Goal: Transaction & Acquisition: Purchase product/service

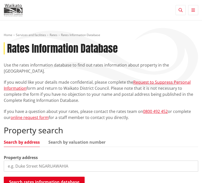
click at [60, 160] on input "search" at bounding box center [101, 165] width 194 height 11
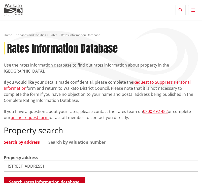
click at [52, 176] on button "Search rates information database" at bounding box center [44, 181] width 81 height 11
click at [76, 176] on button "Search rates information database" at bounding box center [44, 181] width 81 height 11
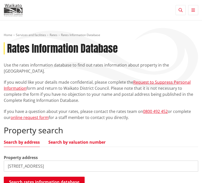
click at [88, 140] on link "Search by valuation number" at bounding box center [76, 142] width 57 height 4
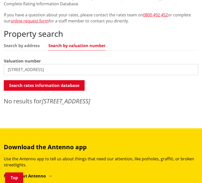
scroll to position [84, 0]
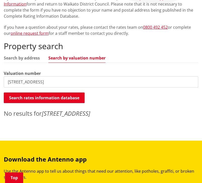
click at [83, 76] on input "1 Manawaroa Close, Grandview Heights,Hamilton" at bounding box center [101, 81] width 194 height 11
click at [100, 76] on input "1 Manawaroa Close, Grandview Heights,Hamilton" at bounding box center [101, 81] width 194 height 11
type input "1 Manawaroa Close"
click at [87, 109] on em "1 Manawaroa Close" at bounding box center [68, 113] width 53 height 8
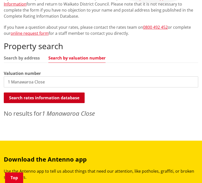
click at [70, 93] on button "Search rates information database" at bounding box center [44, 97] width 81 height 11
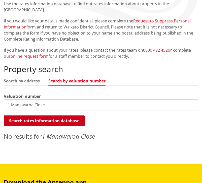
scroll to position [0, 0]
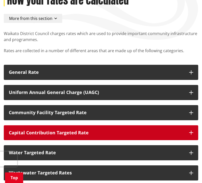
scroll to position [34, 0]
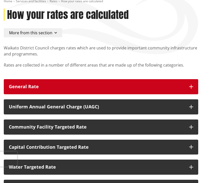
click at [192, 87] on icon "button" at bounding box center [191, 87] width 4 height 4
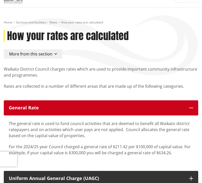
scroll to position [0, 0]
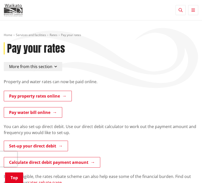
scroll to position [59, 0]
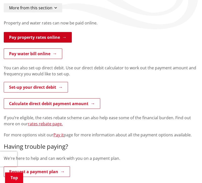
click at [57, 39] on link "Pay property rates online" at bounding box center [38, 37] width 68 height 11
